Goal: Task Accomplishment & Management: Use online tool/utility

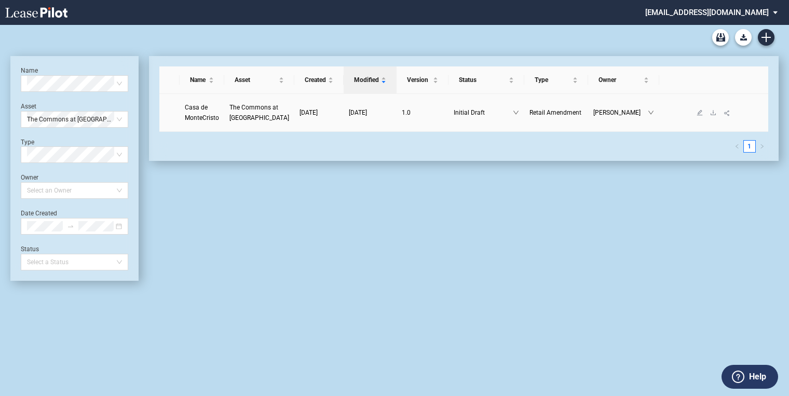
click at [266, 110] on span "The Commons at [GEOGRAPHIC_DATA]" at bounding box center [260, 113] width 60 height 18
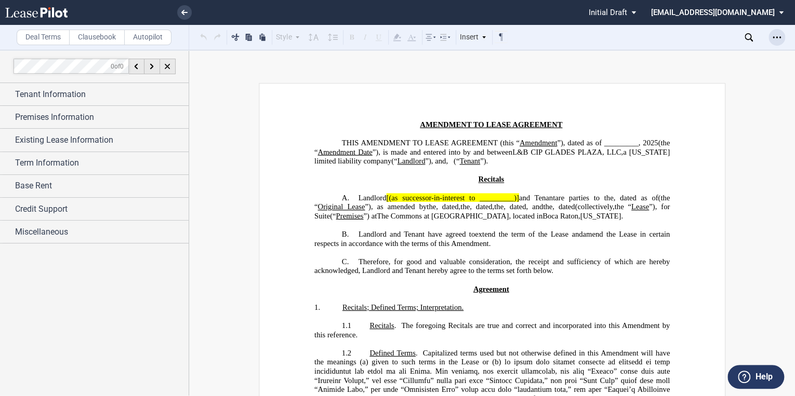
click at [776, 37] on use "Open Lease options menu" at bounding box center [776, 37] width 8 height 2
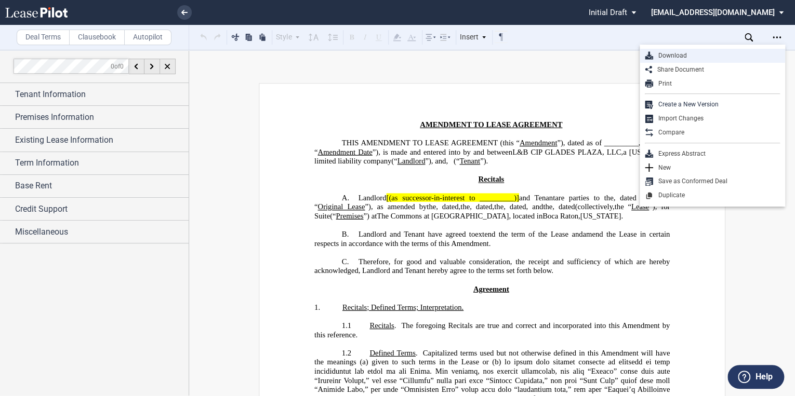
click at [678, 56] on div "Download" at bounding box center [716, 55] width 127 height 9
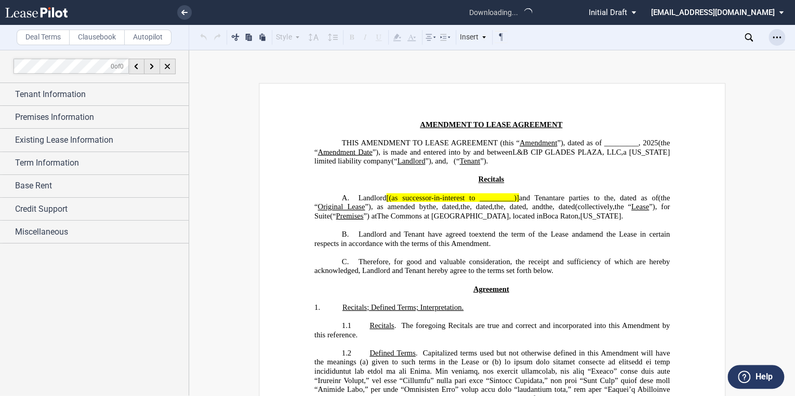
click at [775, 37] on icon "Open Lease options menu" at bounding box center [776, 37] width 8 height 8
